Goal: Check status: Check status

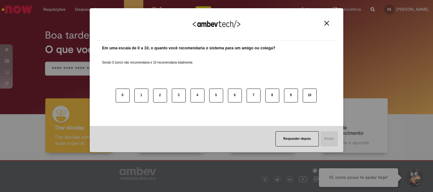
click at [328, 22] on img "Close" at bounding box center [326, 23] width 5 height 5
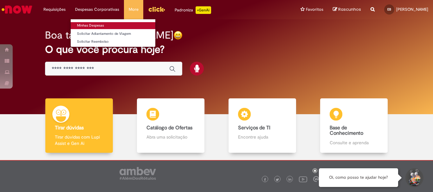
click at [94, 24] on link "Minhas Despesas" at bounding box center [113, 25] width 85 height 7
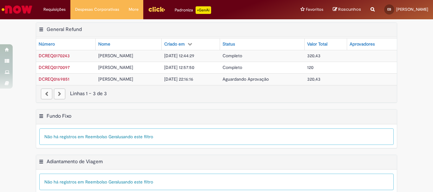
click at [166, 59] on span "[DATE] 12:44:29" at bounding box center [179, 56] width 30 height 6
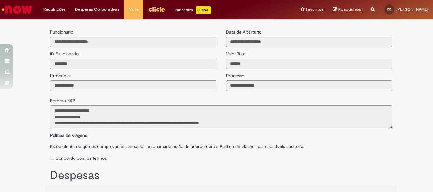
scroll to position [37, 0]
click at [20, 7] on img "Ir para a Homepage" at bounding box center [17, 9] width 33 height 13
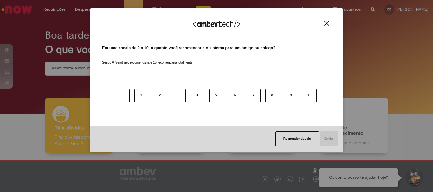
click at [328, 25] on img "Close" at bounding box center [326, 23] width 5 height 5
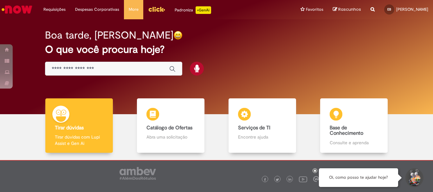
click at [155, 8] on img "Menu Cabeçalho" at bounding box center [156, 9] width 17 height 10
